Goal: Task Accomplishment & Management: Use online tool/utility

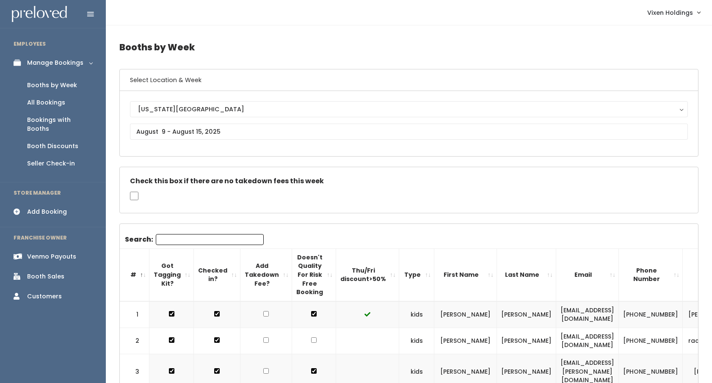
click at [62, 252] on div "Venmo Payouts" at bounding box center [51, 256] width 49 height 9
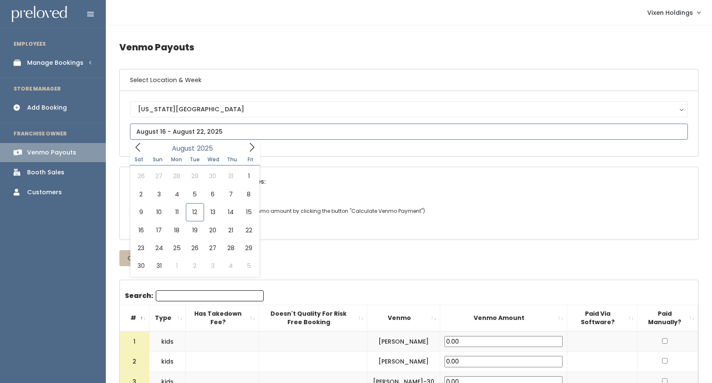
click at [157, 130] on input "text" at bounding box center [409, 132] width 558 height 16
type input "August 2 to August 8"
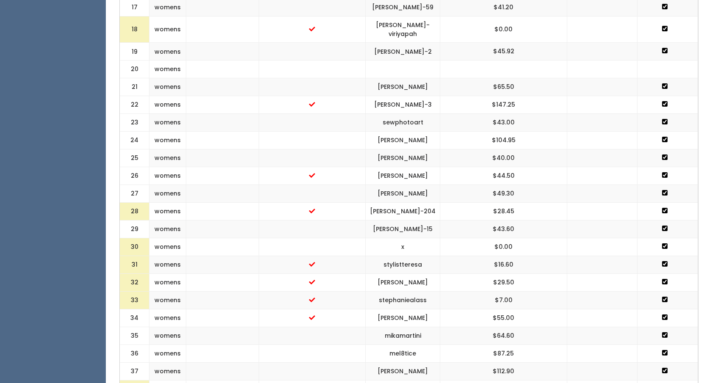
scroll to position [643, 0]
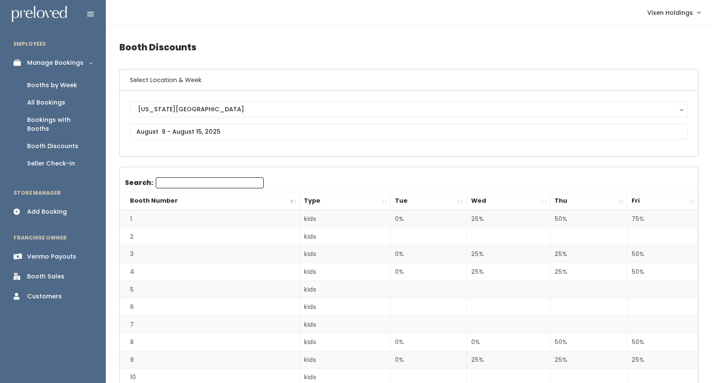
click at [59, 83] on div "Booths by Week" at bounding box center [52, 85] width 50 height 9
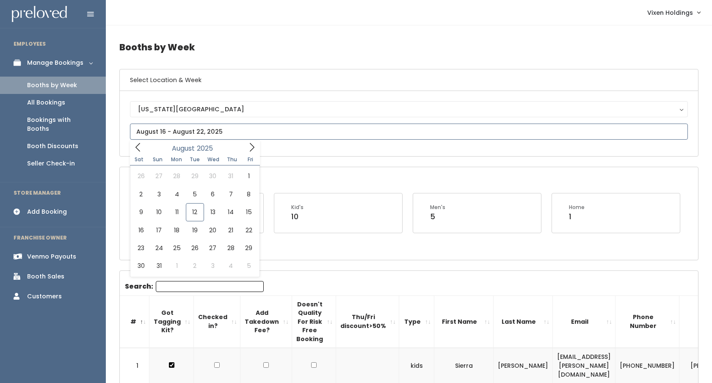
click at [193, 132] on input "text" at bounding box center [409, 132] width 558 height 16
type input "August 30 to September 5"
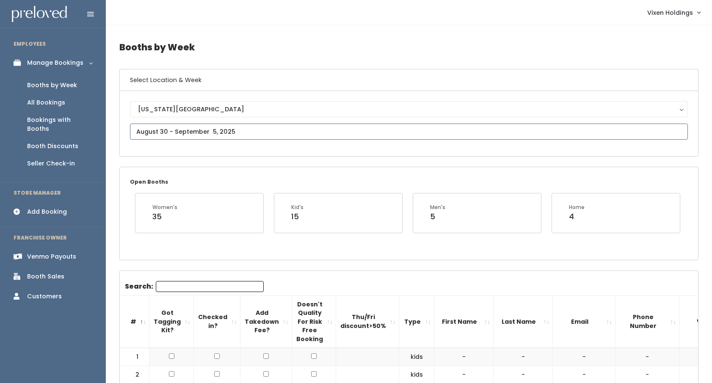
click at [167, 132] on input "text" at bounding box center [409, 132] width 558 height 16
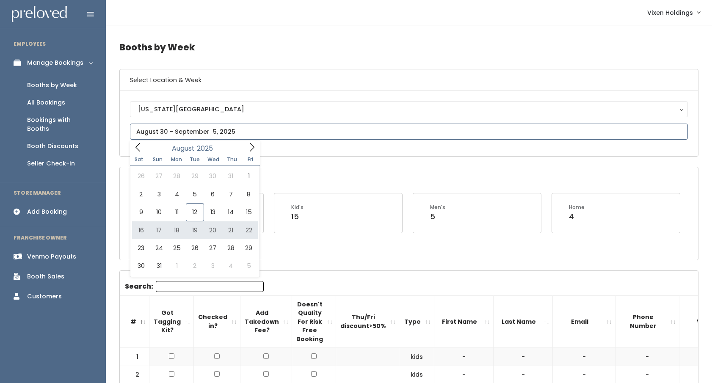
type input "[DATE] to [DATE]"
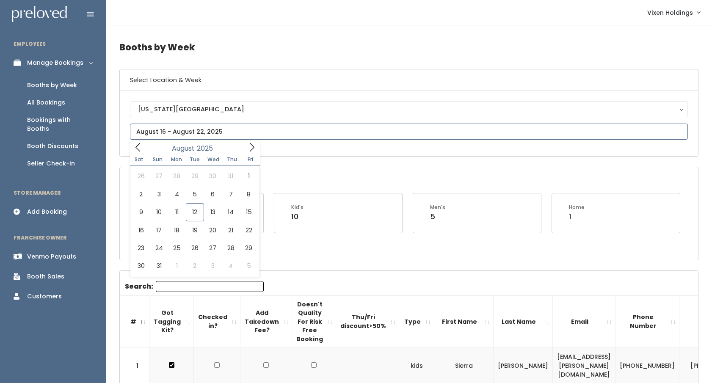
click at [159, 136] on input "text" at bounding box center [409, 132] width 558 height 16
